Goal: Book appointment/travel/reservation

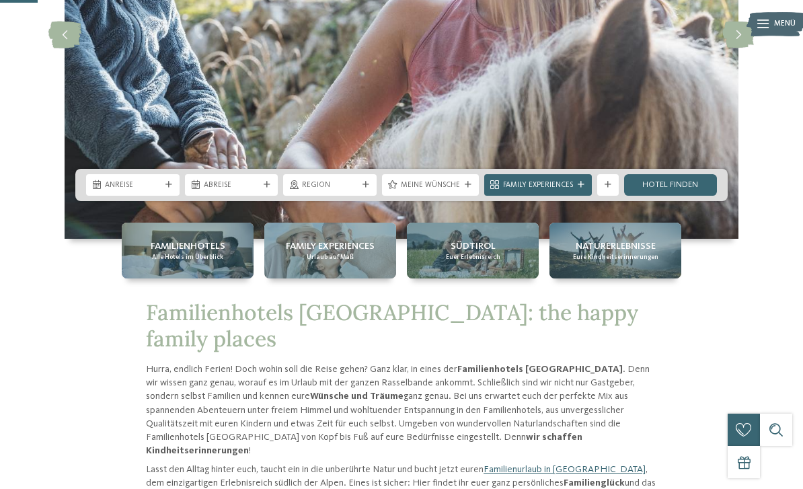
click at [169, 196] on div "Anreise" at bounding box center [133, 185] width 94 height 22
click at [293, 239] on img at bounding box center [402, 34] width 674 height 408
click at [176, 196] on div "Anreise" at bounding box center [133, 185] width 94 height 22
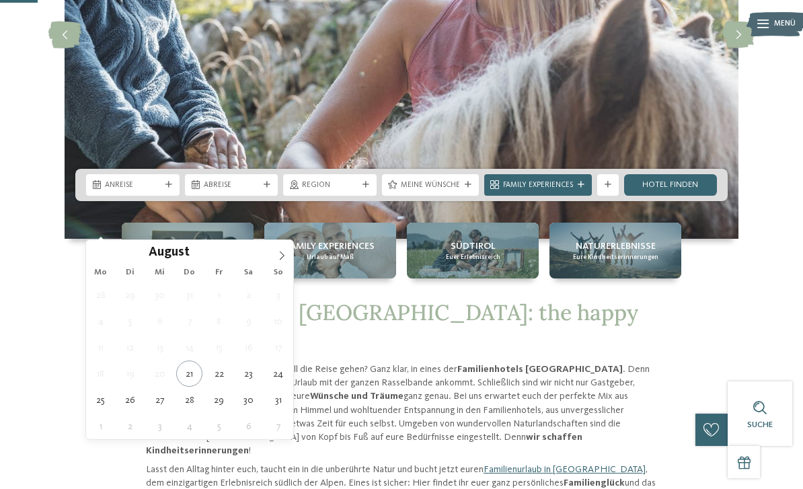
click at [285, 258] on icon at bounding box center [281, 255] width 9 height 9
click at [285, 254] on icon at bounding box center [281, 255] width 9 height 9
click at [283, 253] on icon at bounding box center [281, 255] width 9 height 9
click at [283, 255] on icon at bounding box center [282, 255] width 5 height 9
click at [283, 254] on icon at bounding box center [281, 255] width 9 height 9
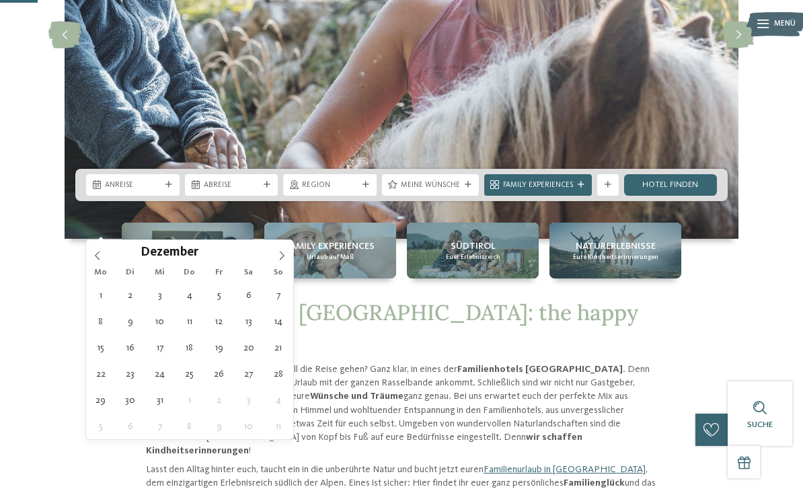
type input "****"
click at [283, 255] on icon at bounding box center [282, 255] width 5 height 9
click at [284, 252] on icon at bounding box center [281, 255] width 9 height 9
click at [283, 254] on icon at bounding box center [281, 255] width 9 height 9
click at [281, 253] on icon at bounding box center [282, 255] width 5 height 9
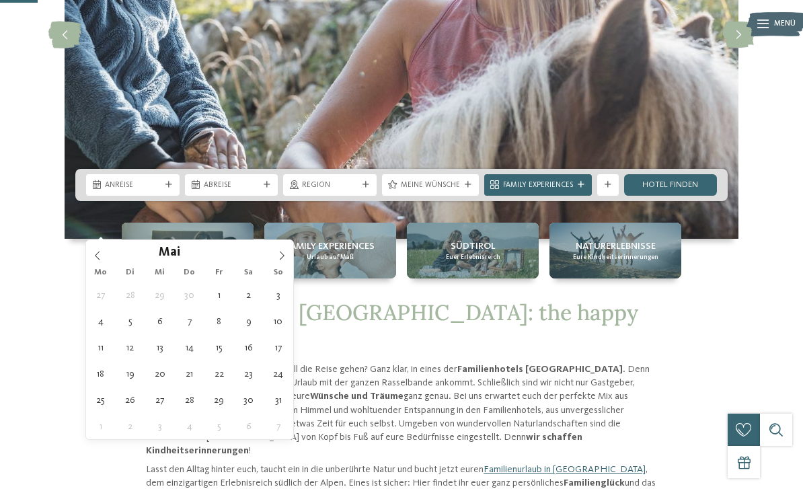
click at [281, 252] on icon at bounding box center [281, 255] width 9 height 9
click at [279, 252] on icon at bounding box center [281, 255] width 9 height 9
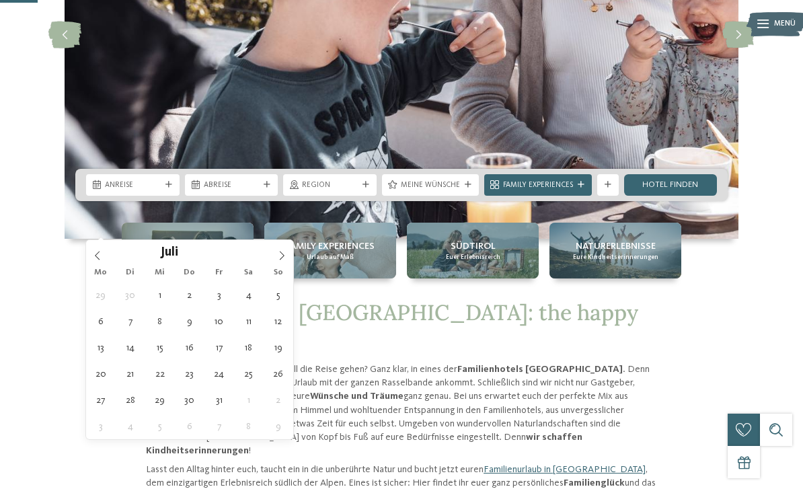
click at [280, 252] on icon at bounding box center [281, 255] width 9 height 9
click at [280, 252] on icon at bounding box center [282, 255] width 5 height 9
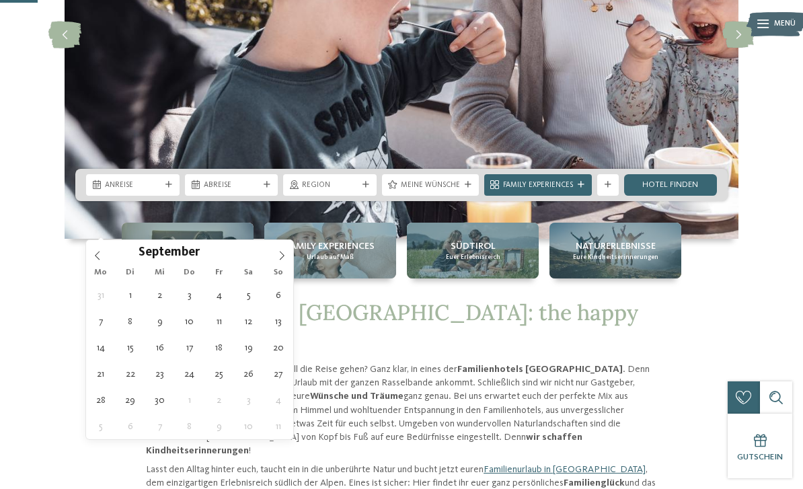
click at [105, 256] on span at bounding box center [97, 251] width 23 height 23
type div "[DATE]"
type input "****"
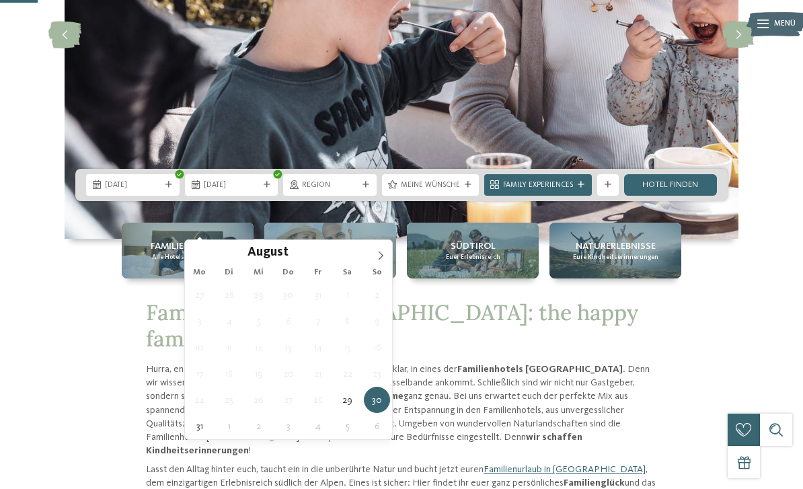
click at [381, 257] on icon at bounding box center [380, 255] width 9 height 9
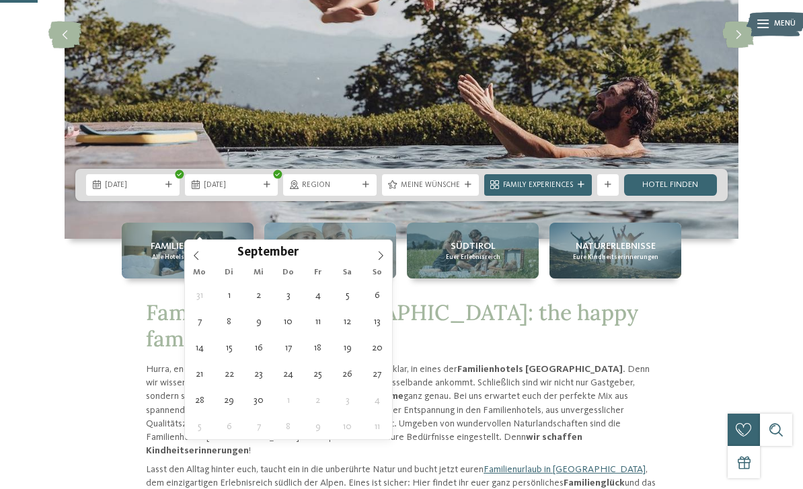
type div "[DATE]"
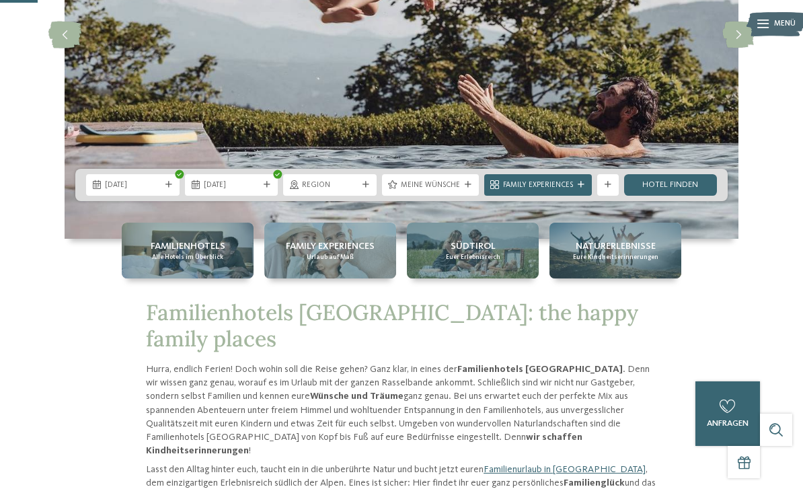
click at [369, 188] on icon at bounding box center [366, 185] width 7 height 7
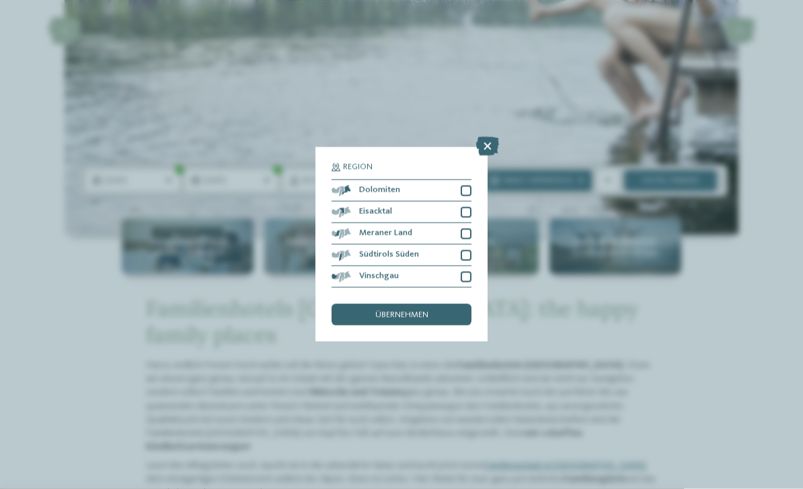
scroll to position [228, 0]
click at [489, 137] on icon at bounding box center [487, 146] width 23 height 19
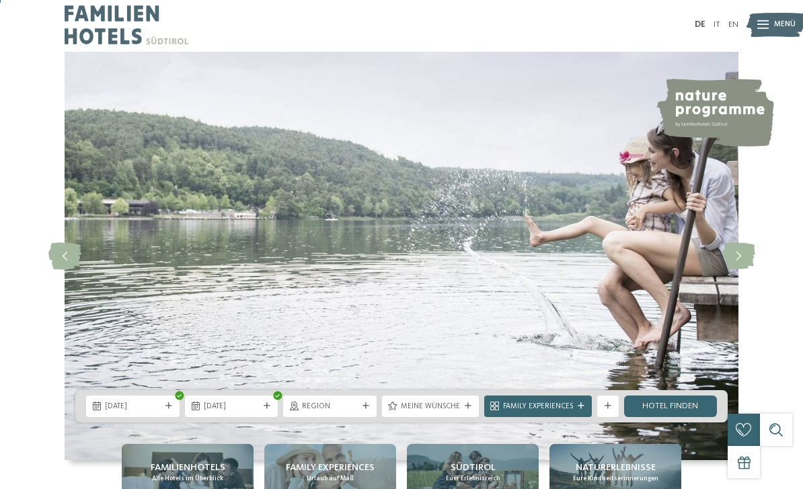
scroll to position [0, 0]
